Goal: Information Seeking & Learning: Learn about a topic

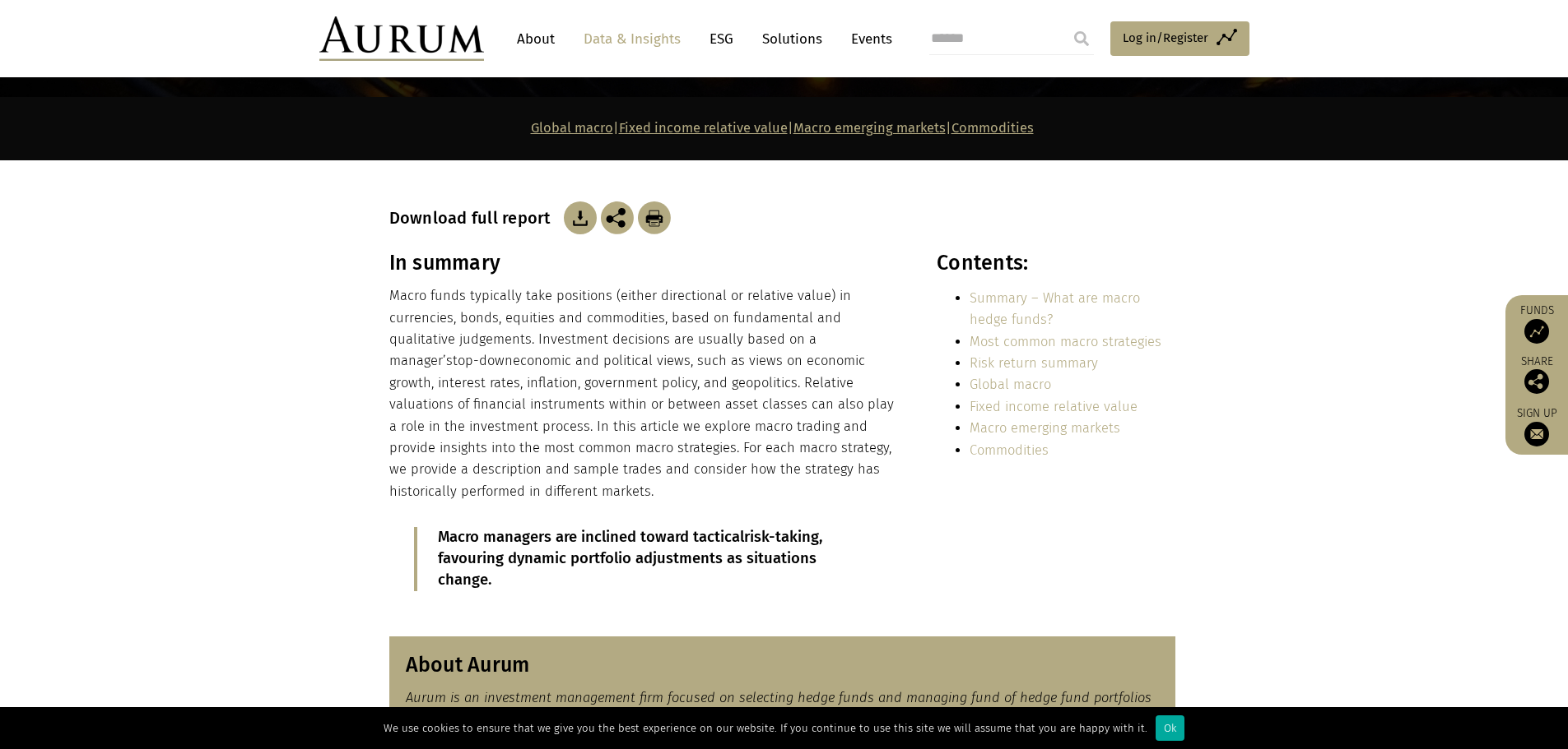
scroll to position [246, 0]
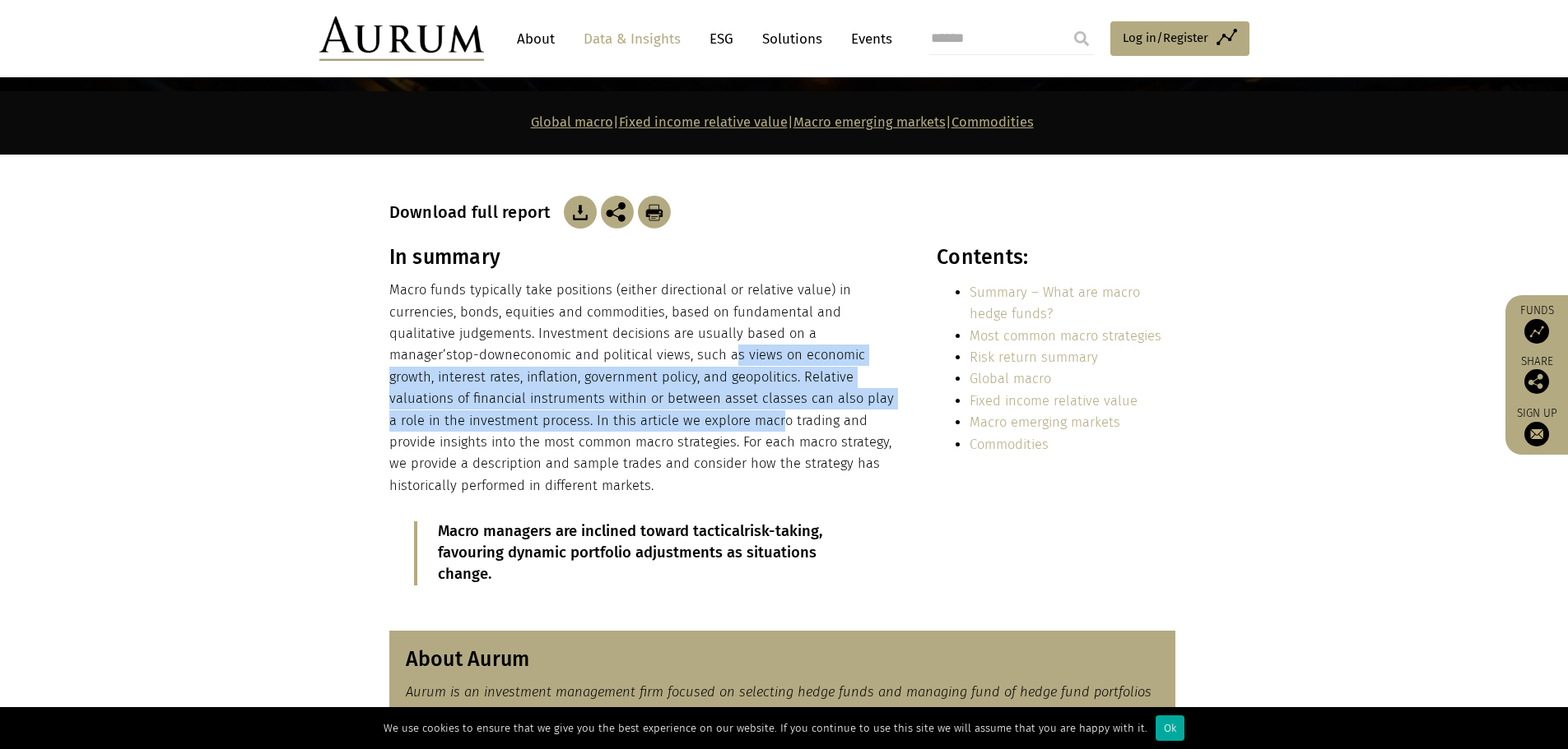
drag, startPoint x: 606, startPoint y: 356, endPoint x: 618, endPoint y: 421, distance: 66.1
click at [618, 421] on p "Macro funds typically take positions (either directional or relative value) in …" at bounding box center [645, 388] width 512 height 217
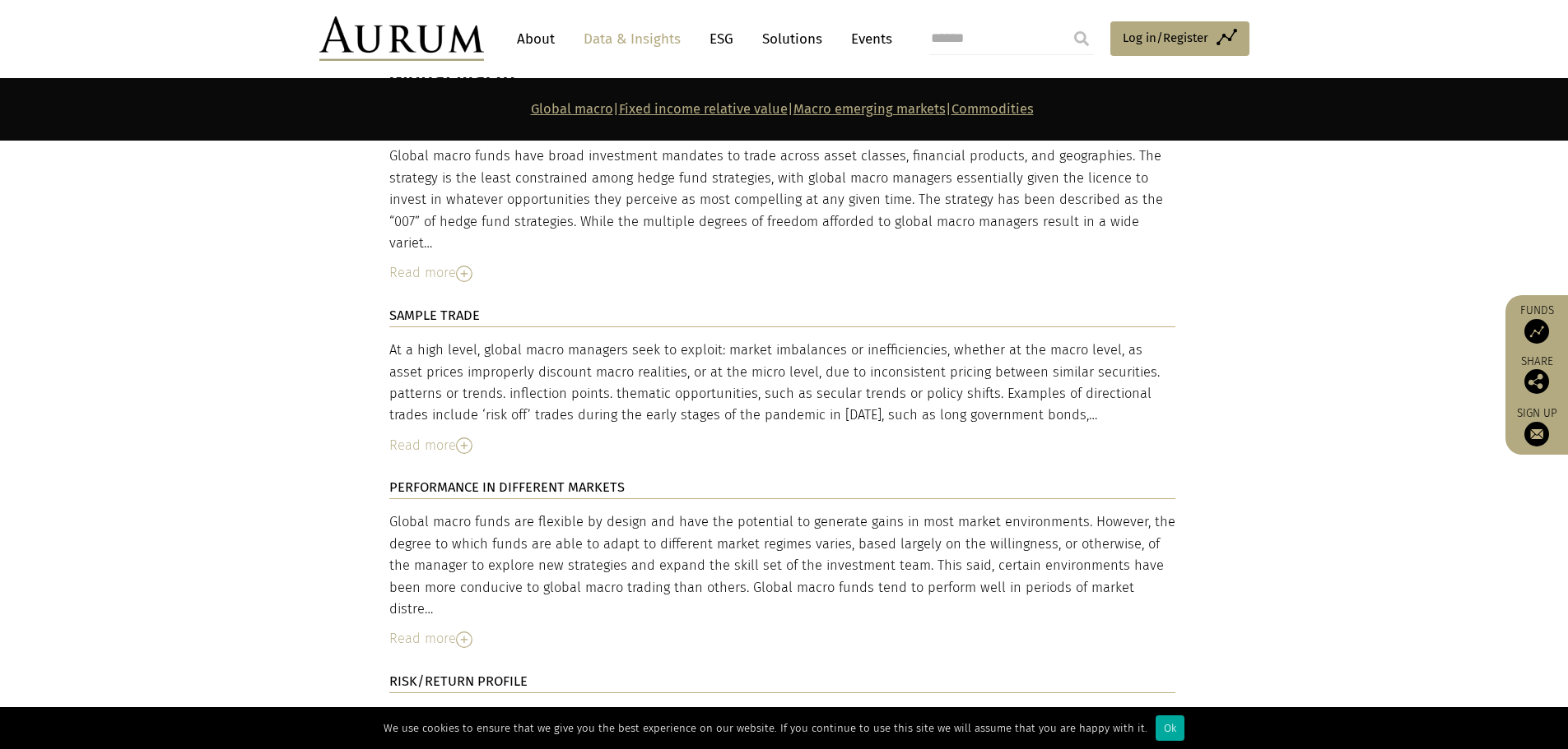
scroll to position [2961, 0]
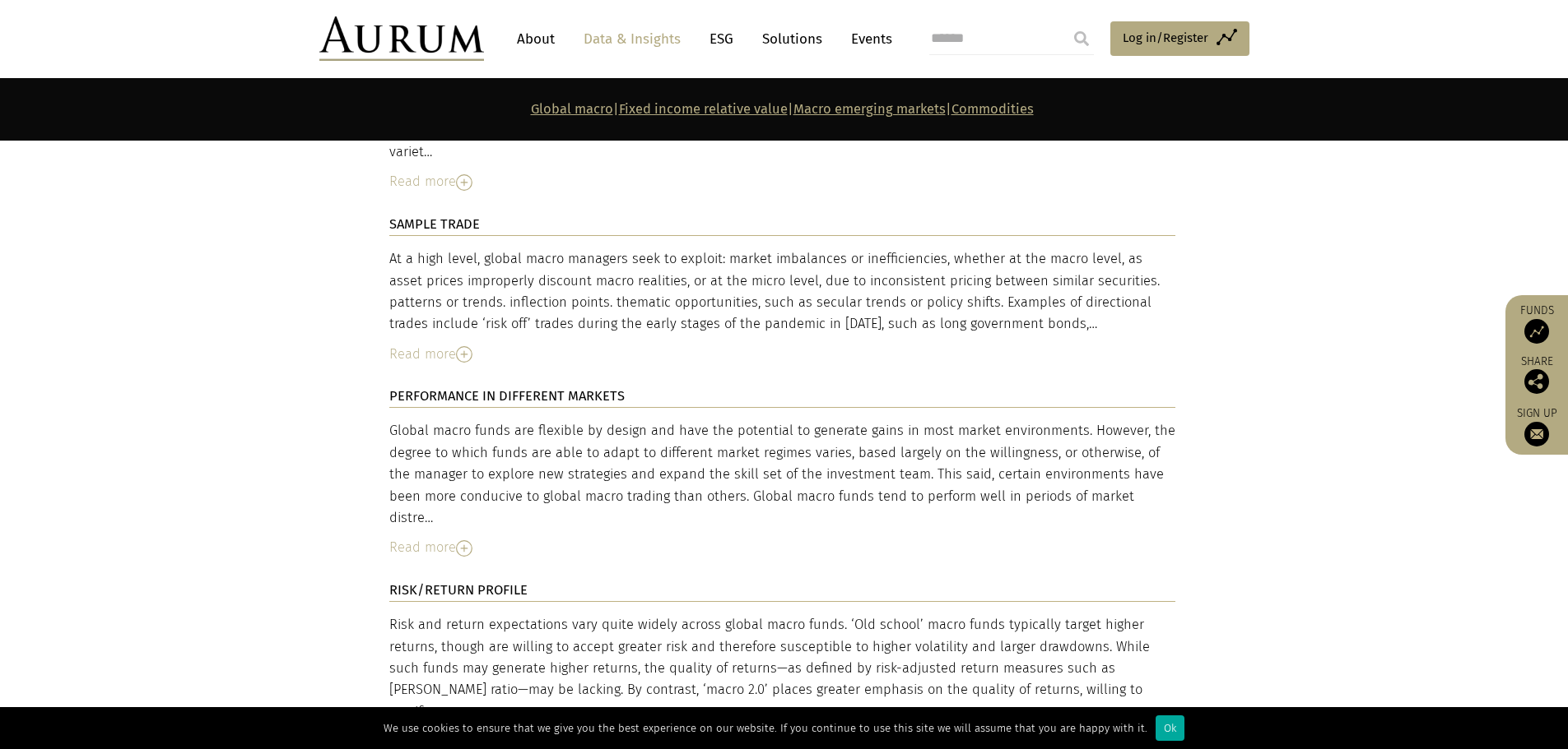
click at [467, 540] on img at bounding box center [463, 548] width 17 height 17
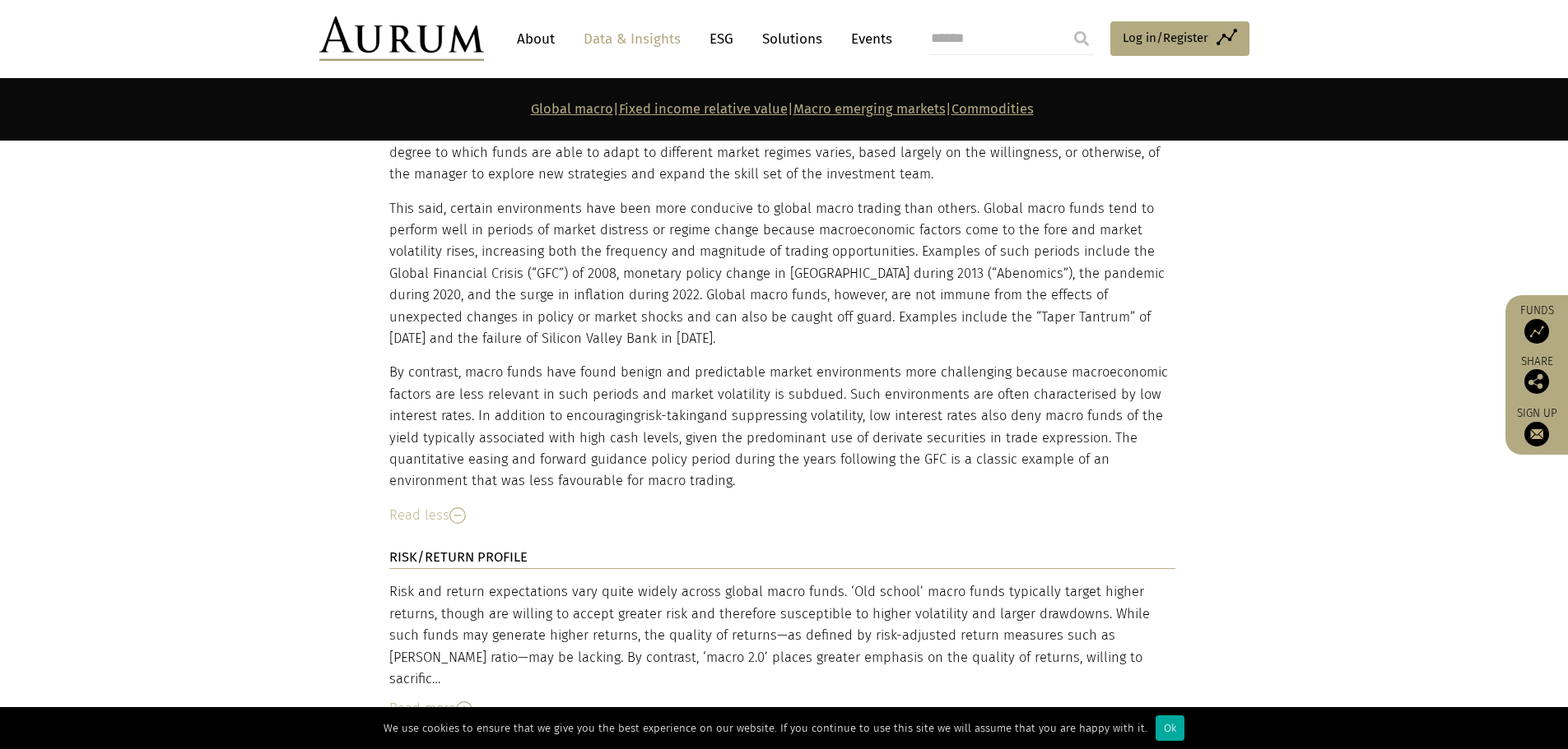
scroll to position [3291, 0]
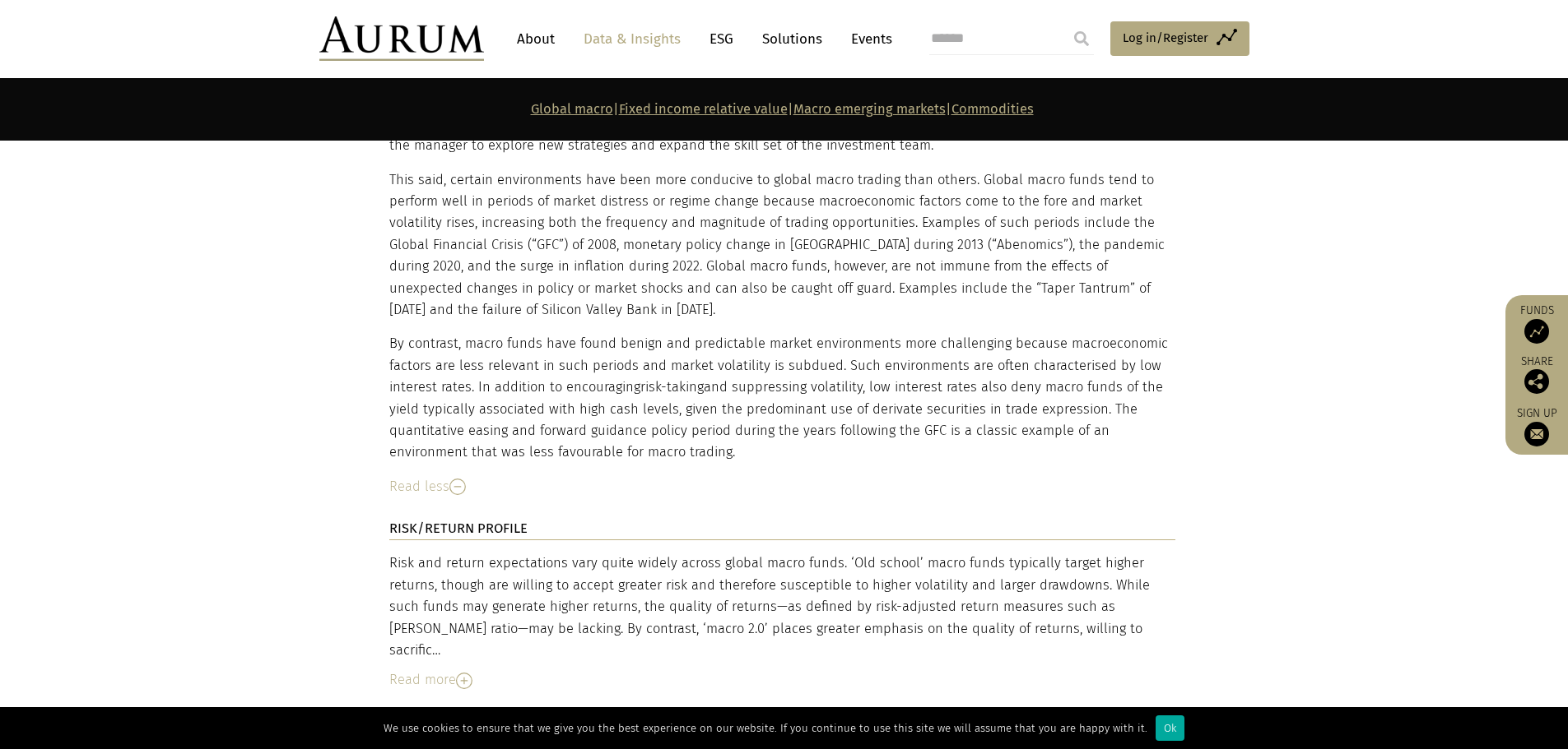
click at [470, 673] on img at bounding box center [463, 681] width 17 height 17
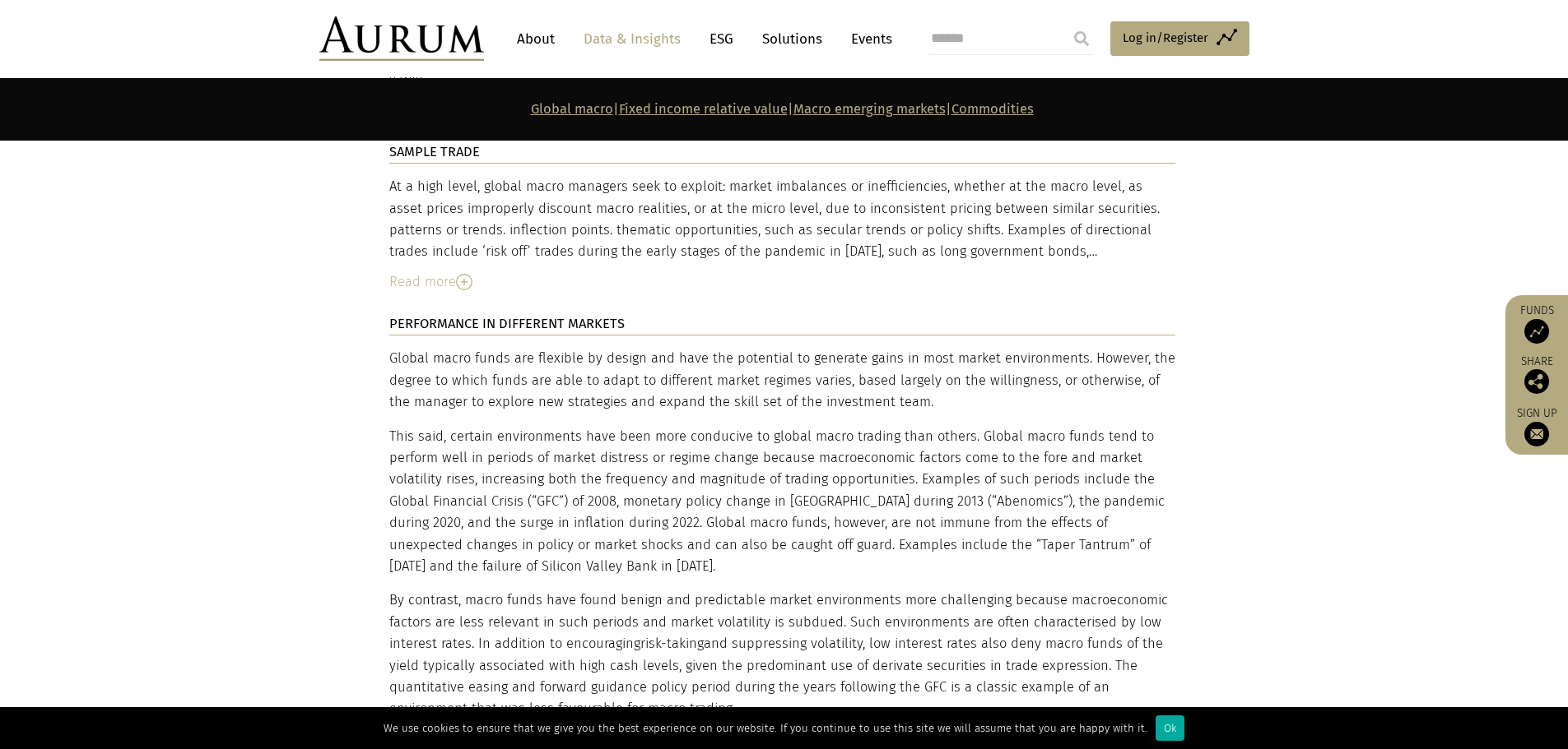
scroll to position [3126, 0]
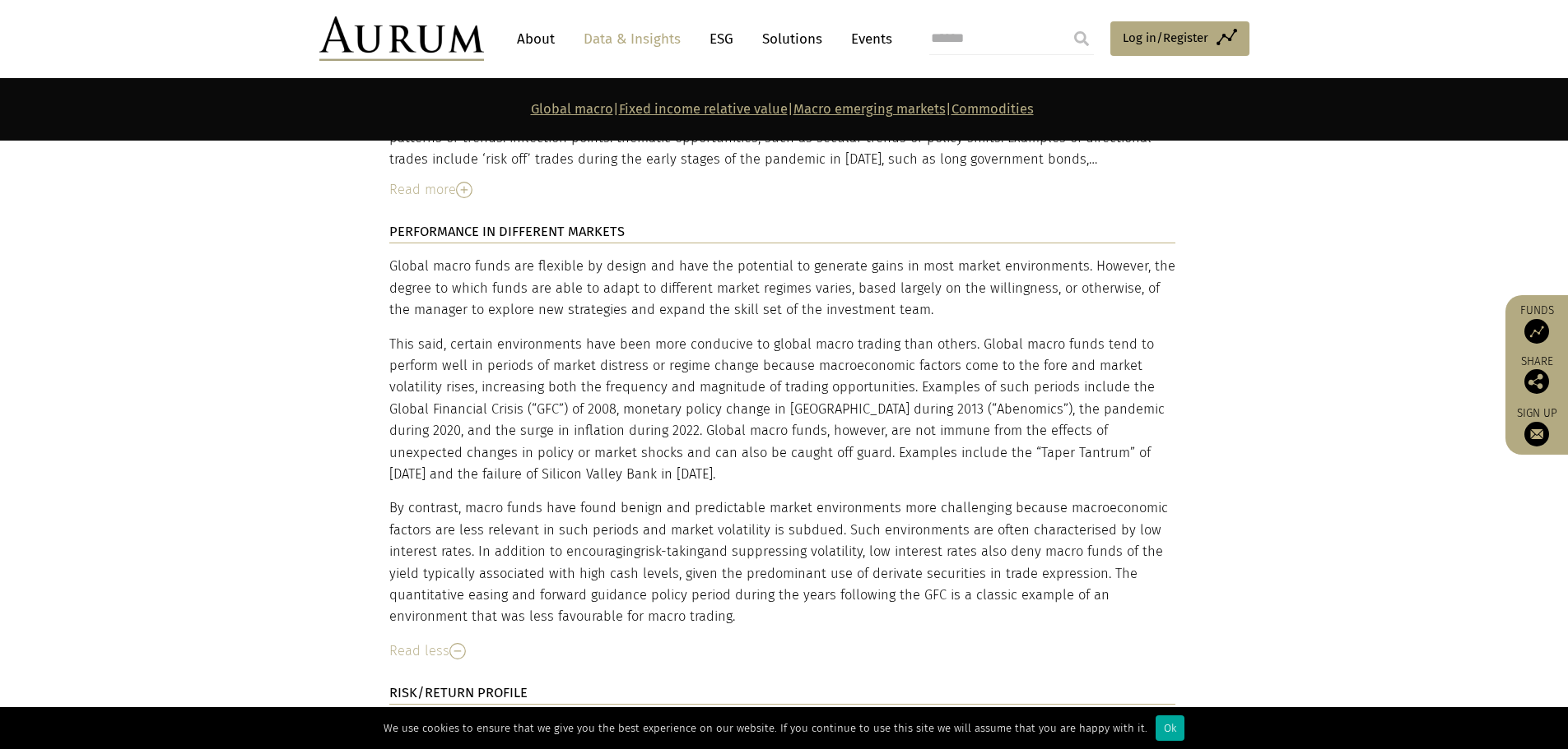
drag, startPoint x: 397, startPoint y: 205, endPoint x: 706, endPoint y: 558, distance: 469.1
click at [706, 558] on div "Global macro funds are flexible by design and have the potential to generate ga…" at bounding box center [782, 441] width 786 height 371
copy div "lorem ipsum dolor sit ametcons ad elitse doe temp inc utlaboree do magnaali eni…"
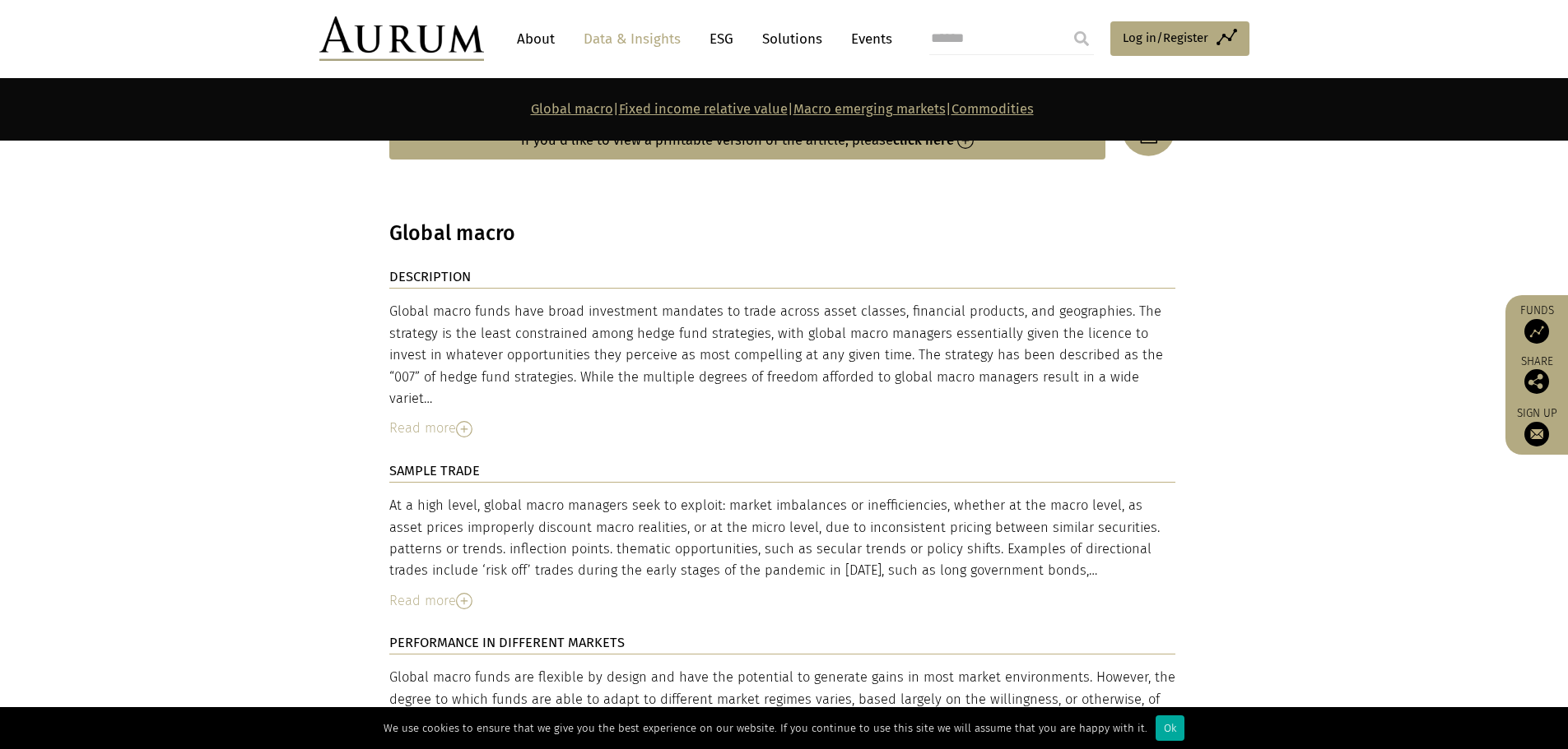
scroll to position [3044, 0]
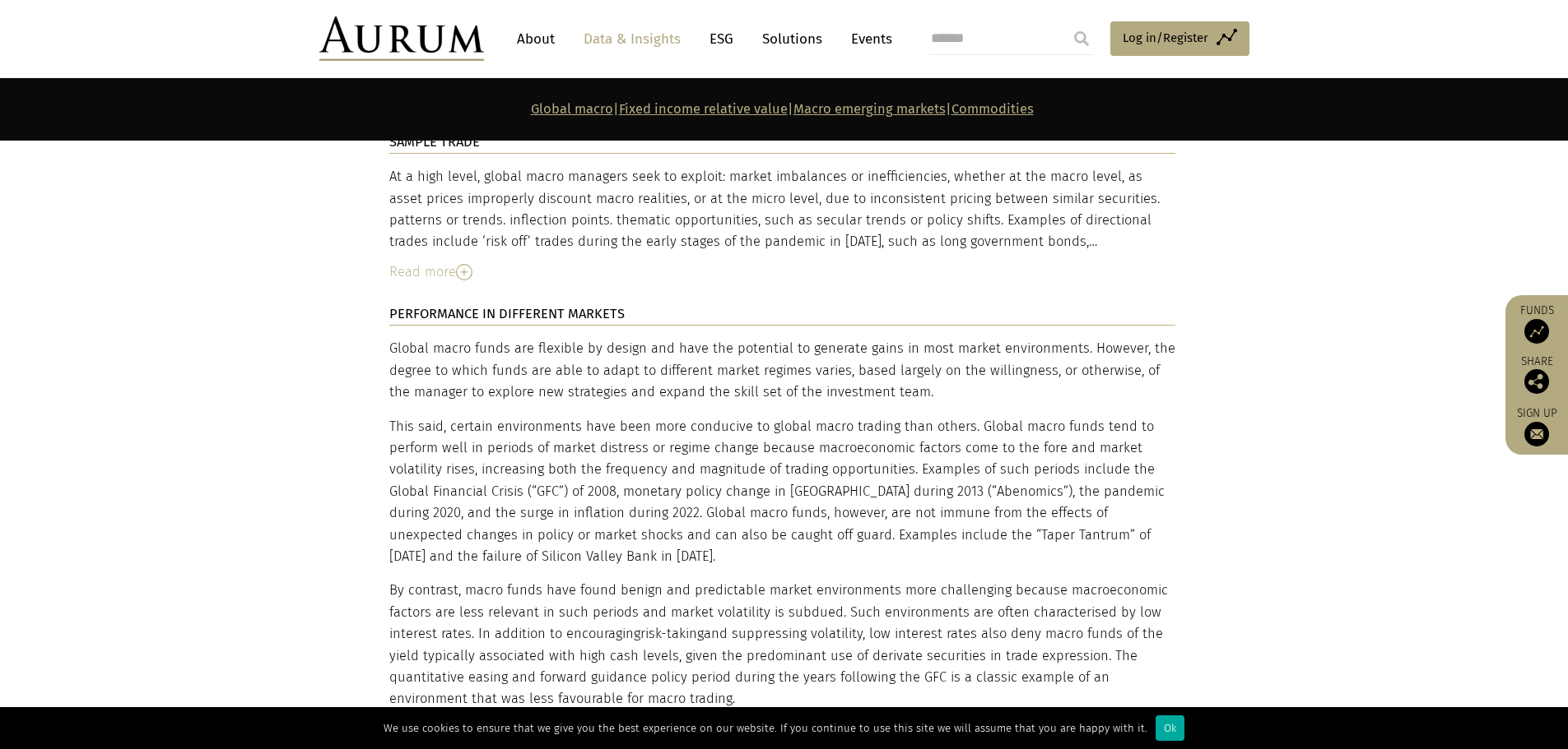
click at [819, 416] on p "This said, certain environments have been more conducive to global macro tradin…" at bounding box center [782, 492] width 786 height 152
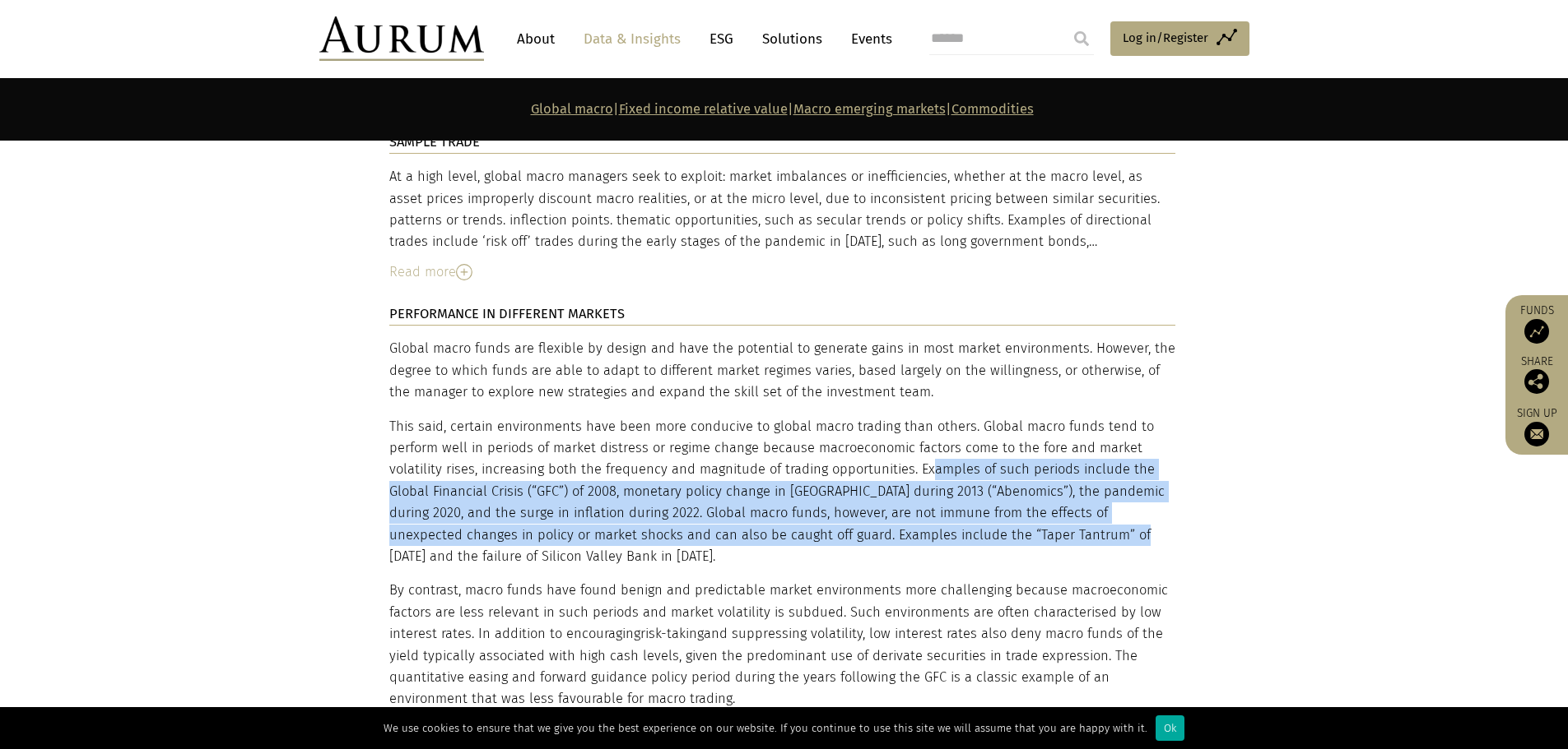
drag, startPoint x: 926, startPoint y: 413, endPoint x: 1029, endPoint y: 468, distance: 116.8
click at [1029, 468] on p "This said, certain environments have been more conducive to global macro tradin…" at bounding box center [782, 492] width 786 height 152
click at [1056, 416] on p "This said, certain environments have been more conducive to global macro tradin…" at bounding box center [782, 492] width 786 height 152
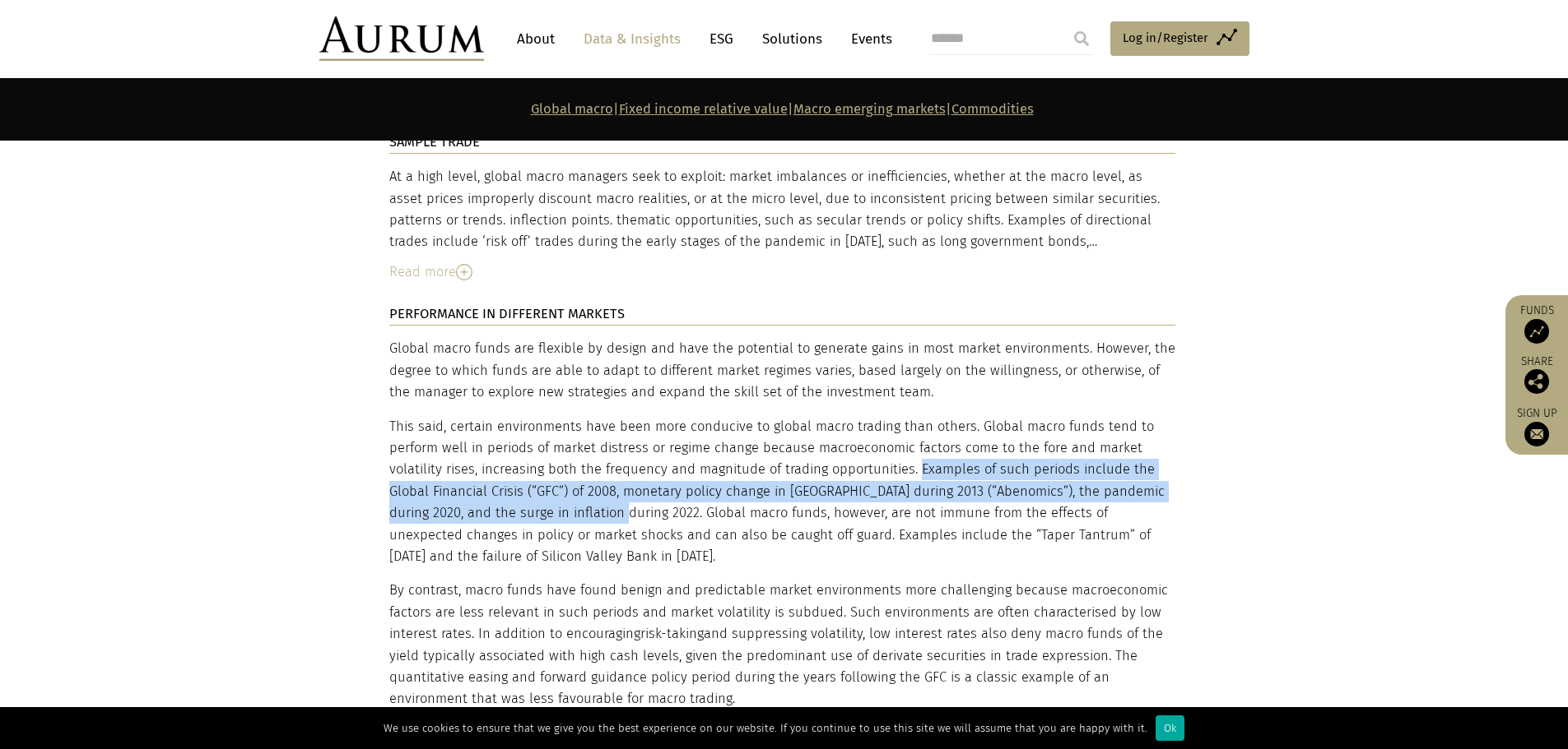
drag, startPoint x: 915, startPoint y: 409, endPoint x: 591, endPoint y: 460, distance: 328.0
click at [591, 460] on p "This said, certain environments have been more conducive to global macro tradin…" at bounding box center [782, 492] width 786 height 152
copy p "Examples of such periods include the Global Financial Crisis (“GFC”) of 2008, m…"
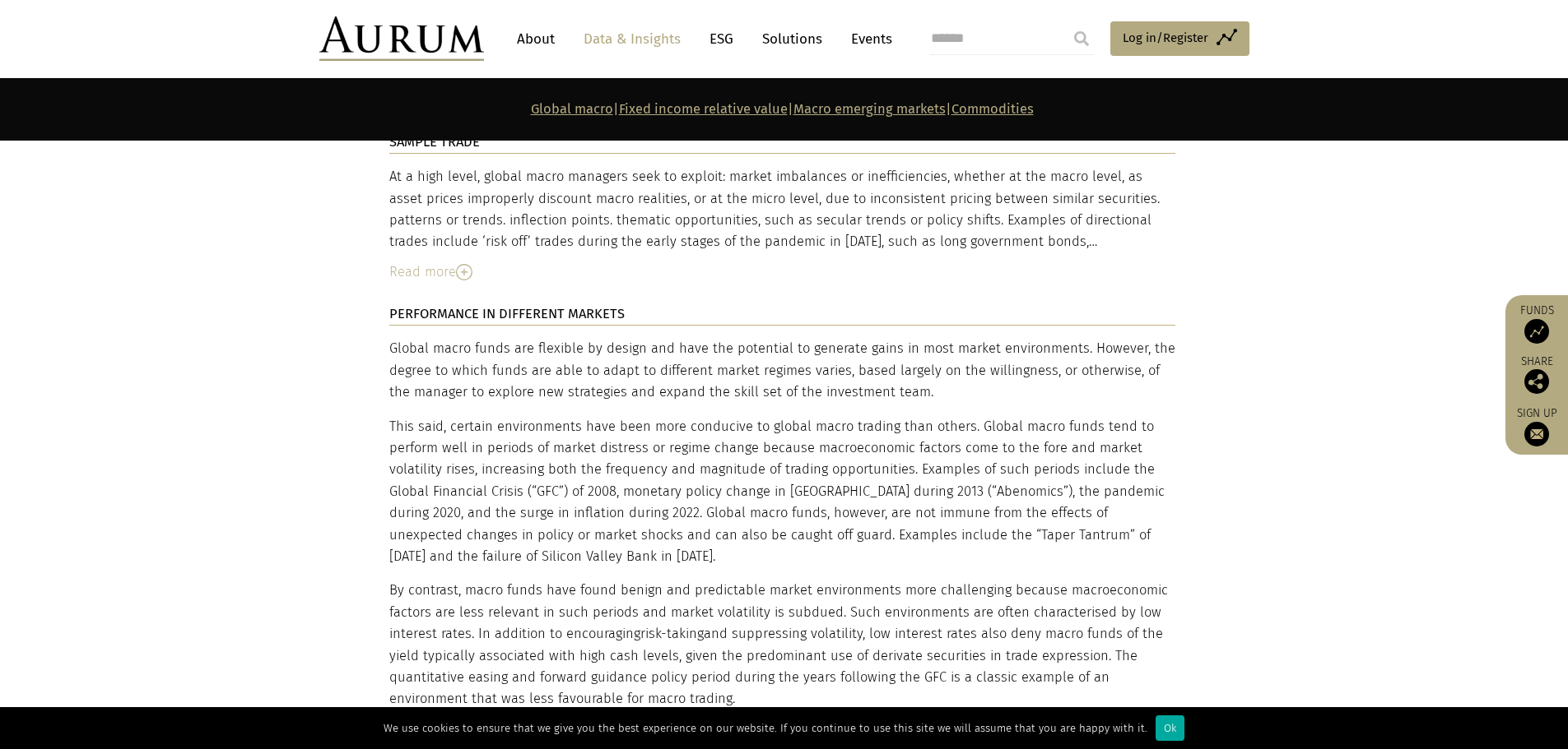
click at [872, 357] on div "Global macro funds are flexible by design and have the potential to generate ga…" at bounding box center [782, 524] width 786 height 371
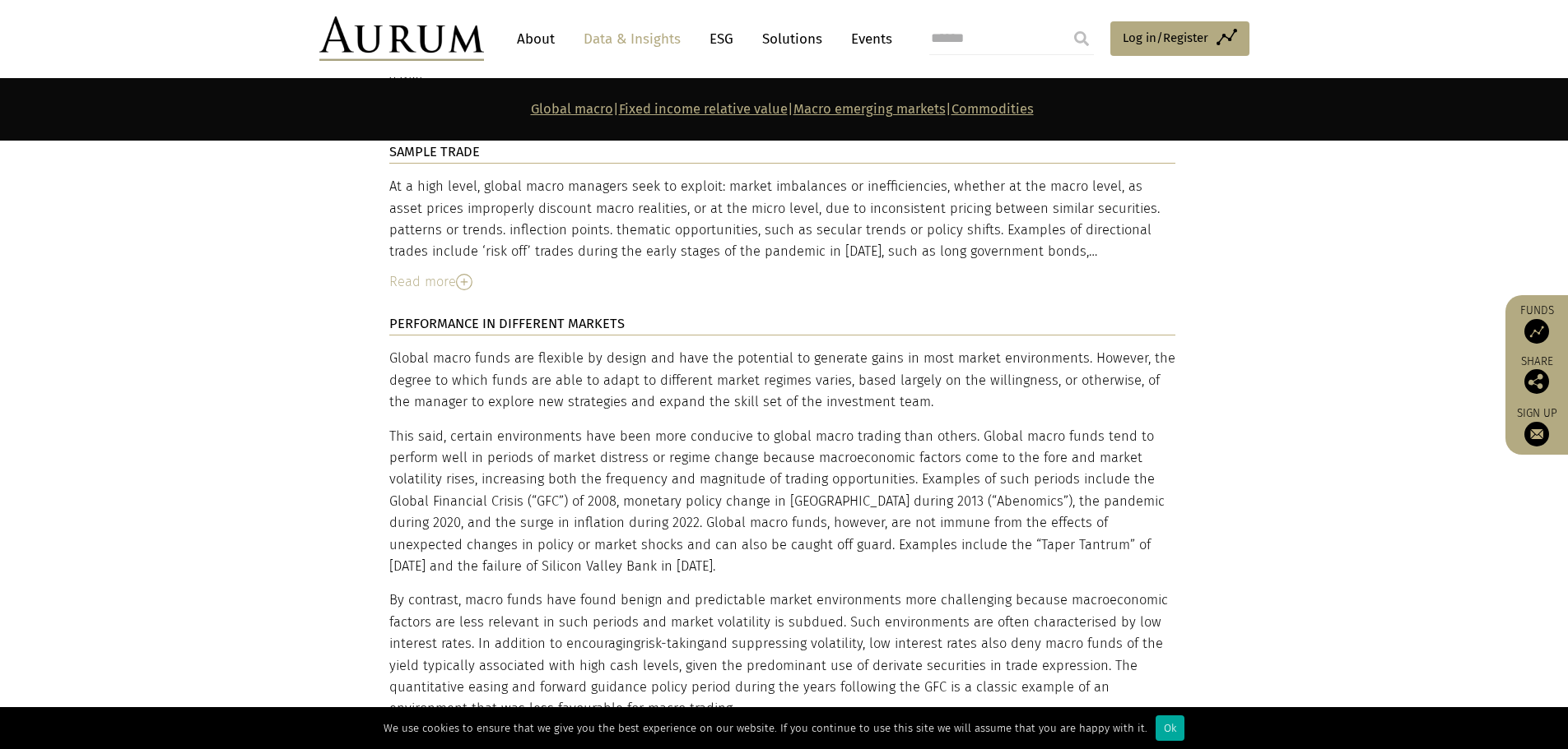
scroll to position [3126, 0]
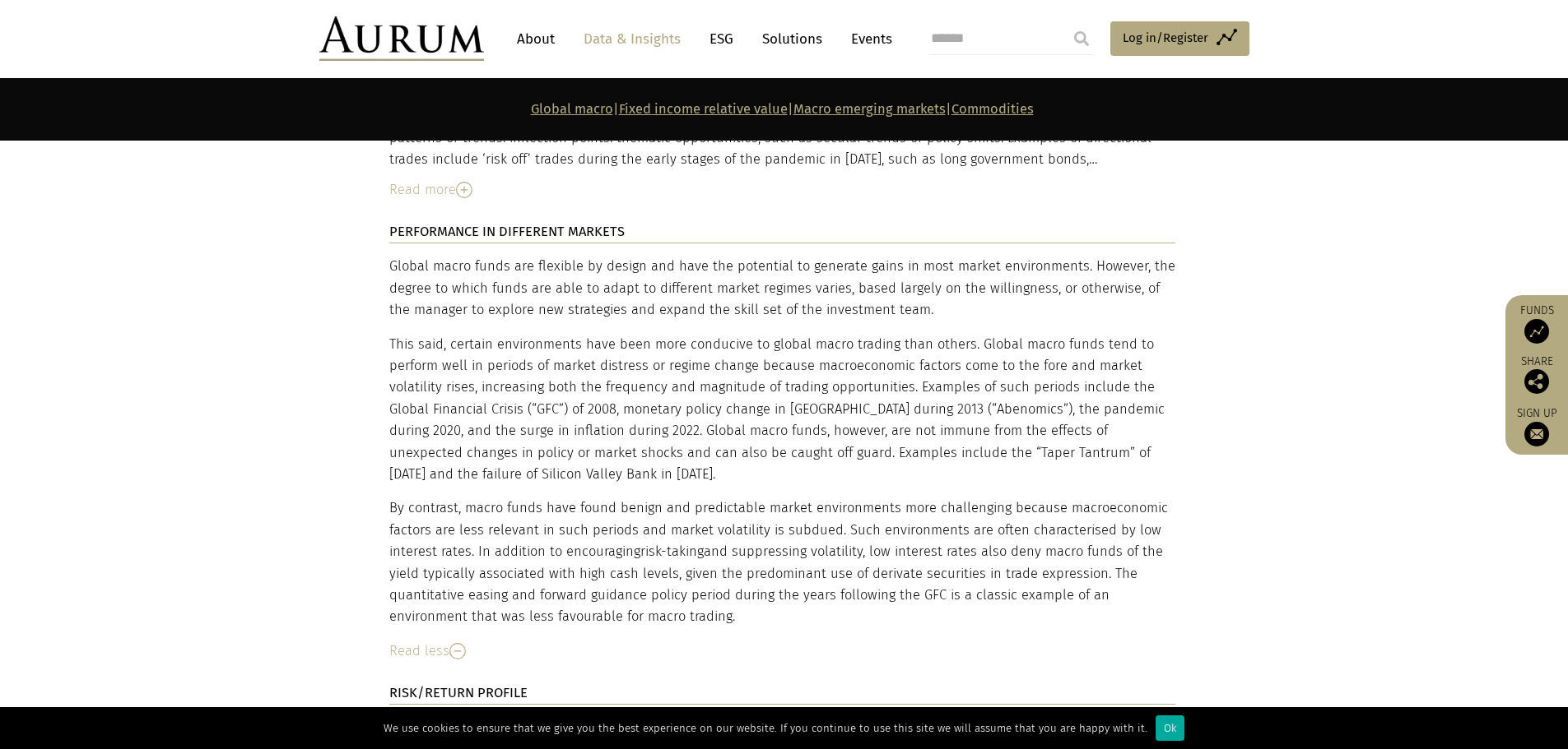
click at [822, 334] on p "This said, certain environments have been more conducive to global macro tradin…" at bounding box center [782, 410] width 786 height 152
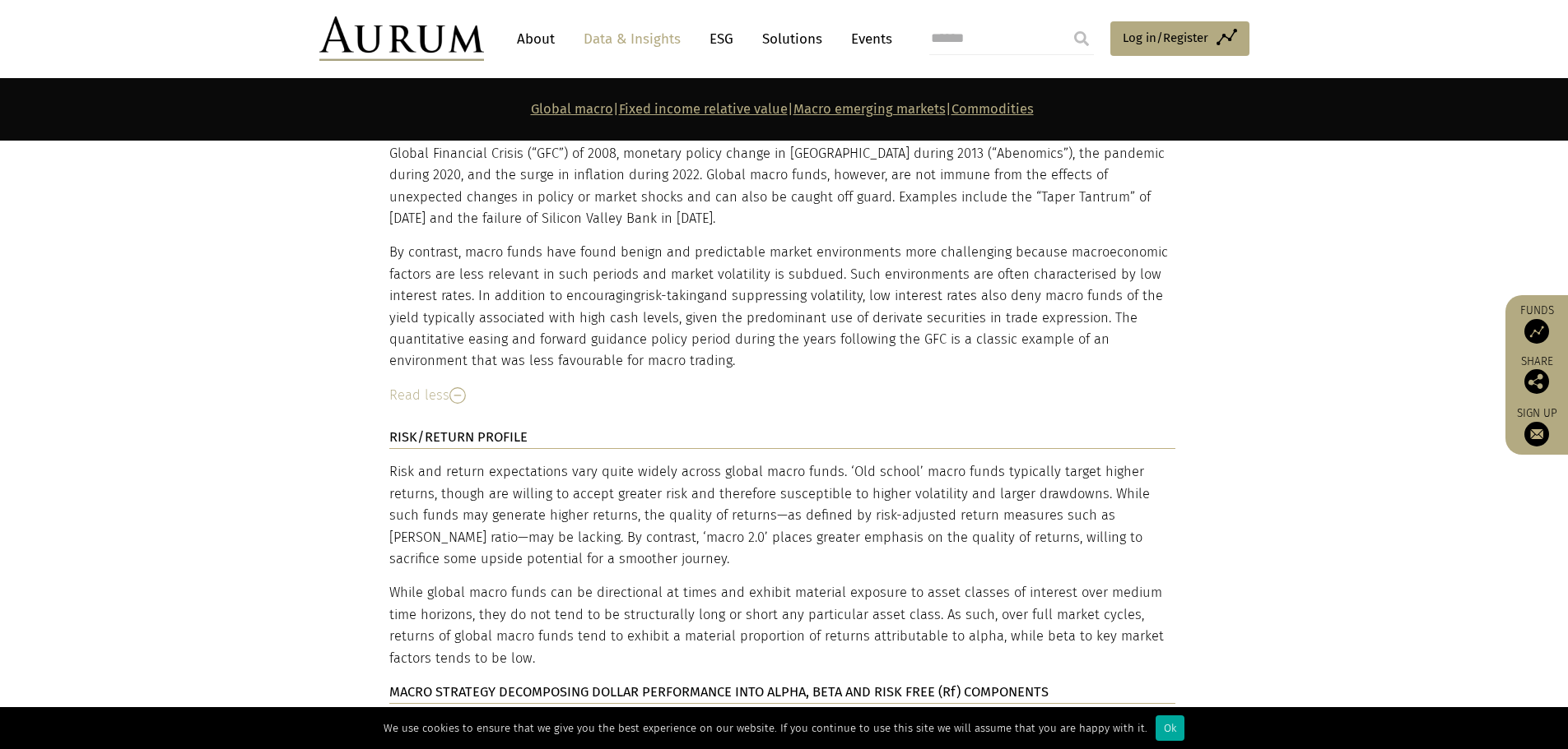
scroll to position [3291, 0]
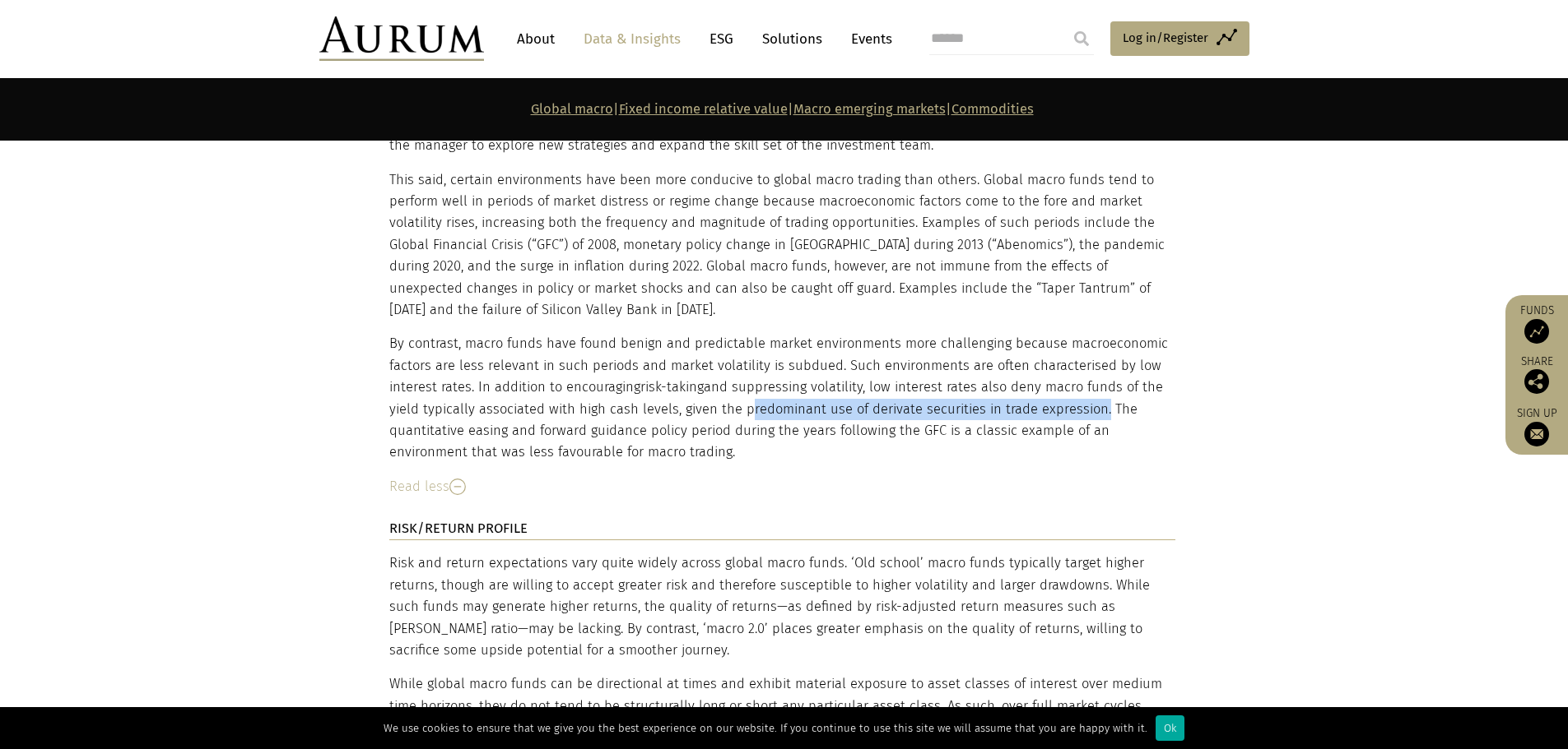
drag, startPoint x: 738, startPoint y: 350, endPoint x: 1091, endPoint y: 347, distance: 353.0
click at [1091, 347] on p "By contrast, macro funds have found benign and predictable market environments …" at bounding box center [782, 398] width 786 height 130
click at [843, 336] on p "By contrast, macro funds have found benign and predictable market environments …" at bounding box center [782, 398] width 786 height 130
click at [697, 346] on p "By contrast, macro funds have found benign and predictable market environments …" at bounding box center [782, 398] width 786 height 130
drag, startPoint x: 738, startPoint y: 349, endPoint x: 1092, endPoint y: 352, distance: 354.0
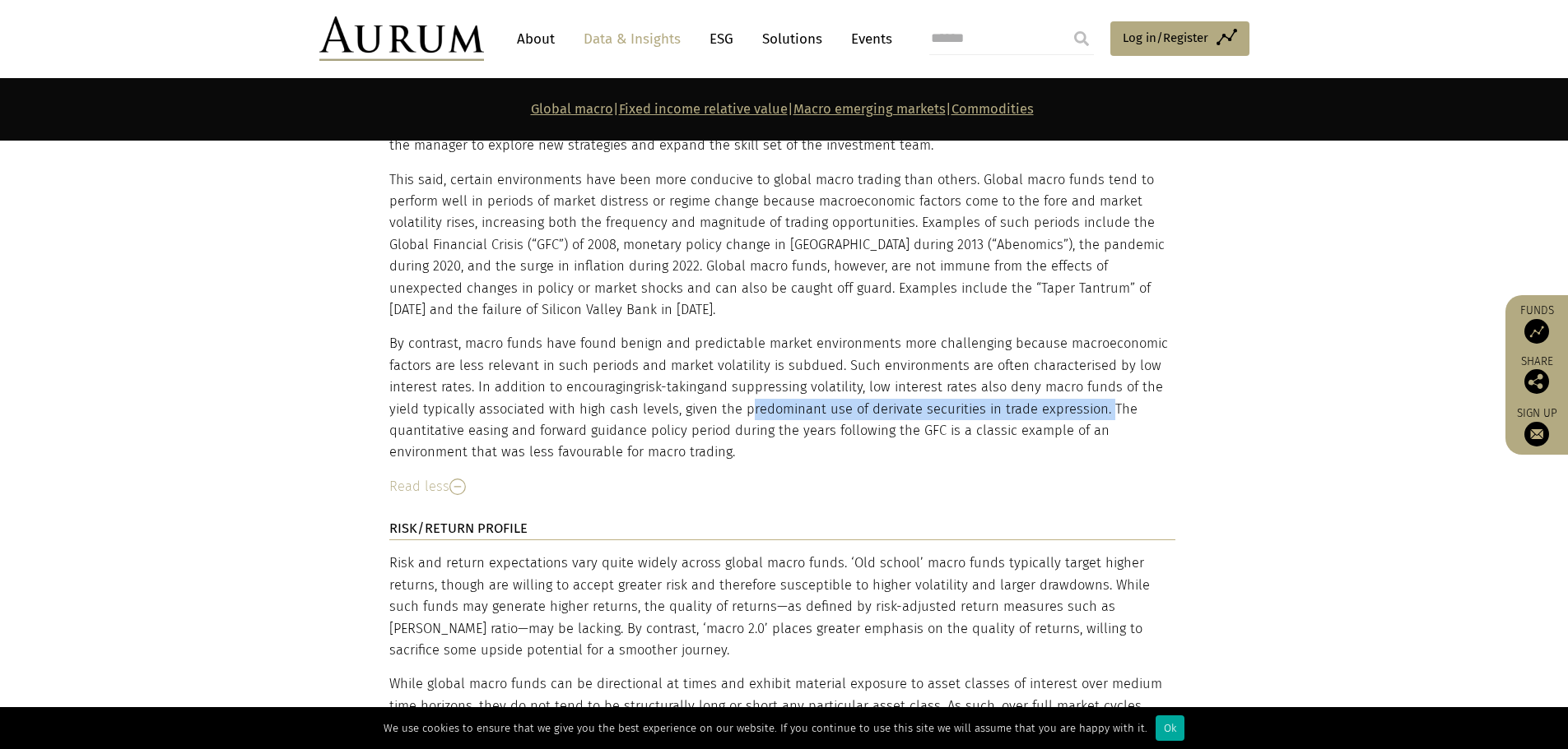
click at [1092, 352] on p "By contrast, macro funds have found benign and predictable market environments …" at bounding box center [782, 398] width 786 height 130
copy p "predominant use of derivate securities in trade expression."
